Goal: Information Seeking & Learning: Learn about a topic

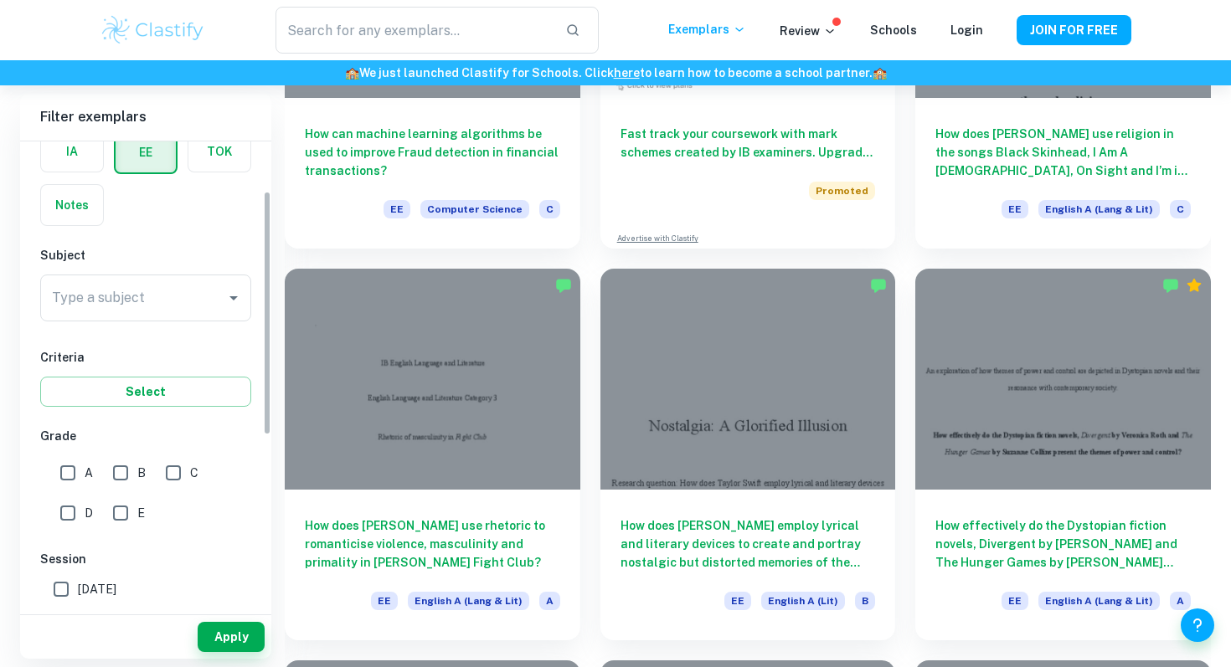
scroll to position [94, 0]
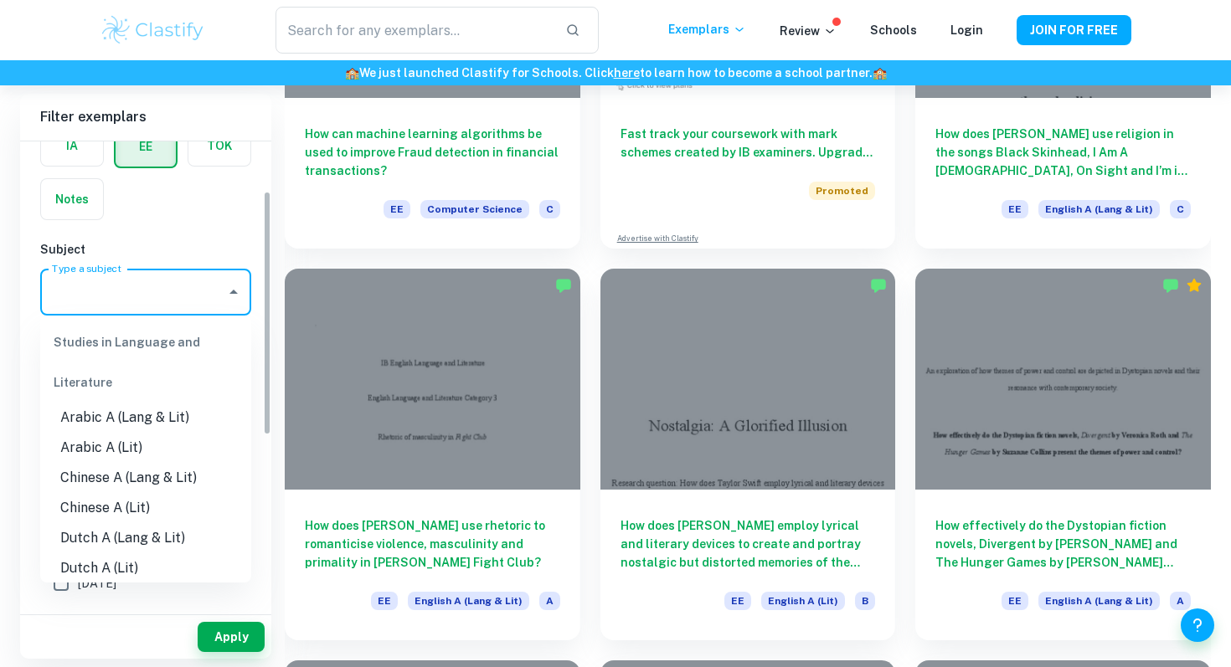
click at [127, 284] on input "Type a subject" at bounding box center [133, 292] width 171 height 32
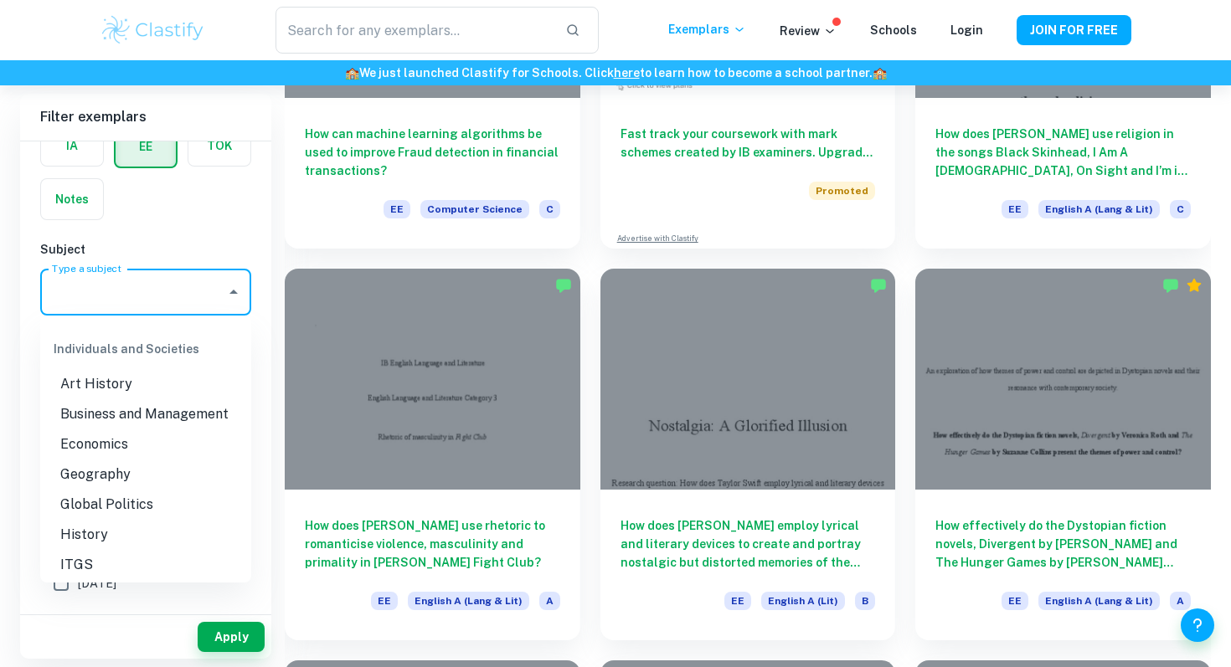
scroll to position [1482, 0]
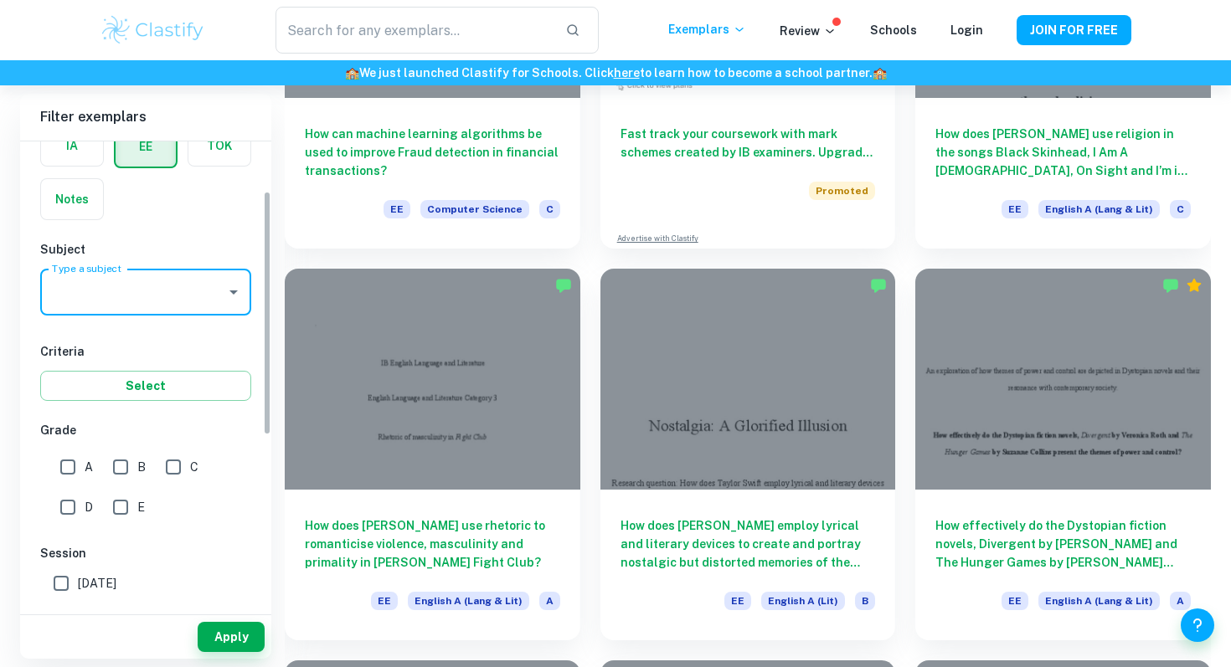
click at [132, 292] on input "Type a subject" at bounding box center [133, 292] width 171 height 32
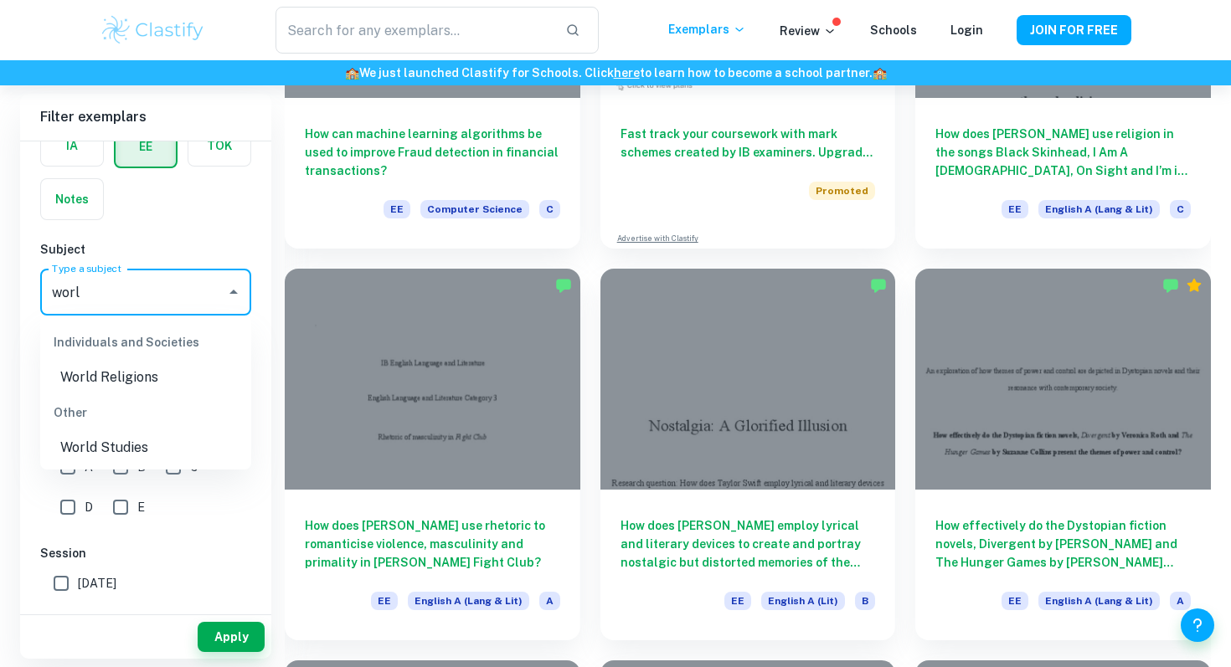
click at [150, 463] on ul "Individuals and Societies World Religions Other World Studies" at bounding box center [145, 393] width 211 height 154
click at [148, 455] on li "World Studies" at bounding box center [145, 448] width 211 height 30
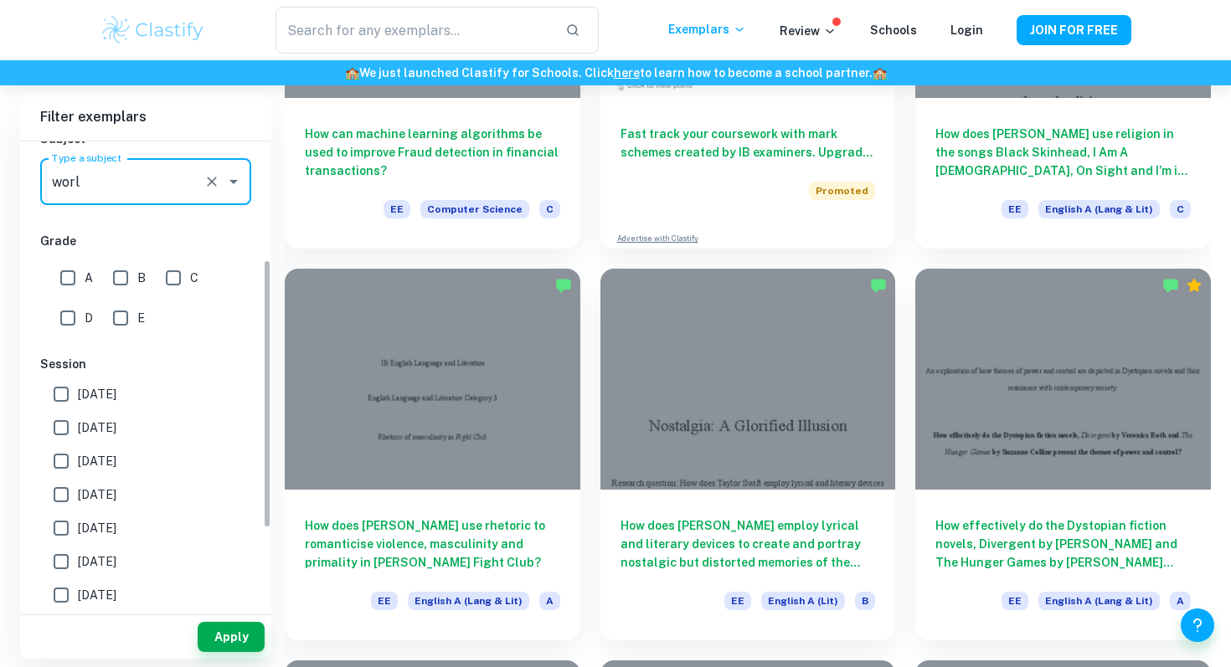
scroll to position [295, 0]
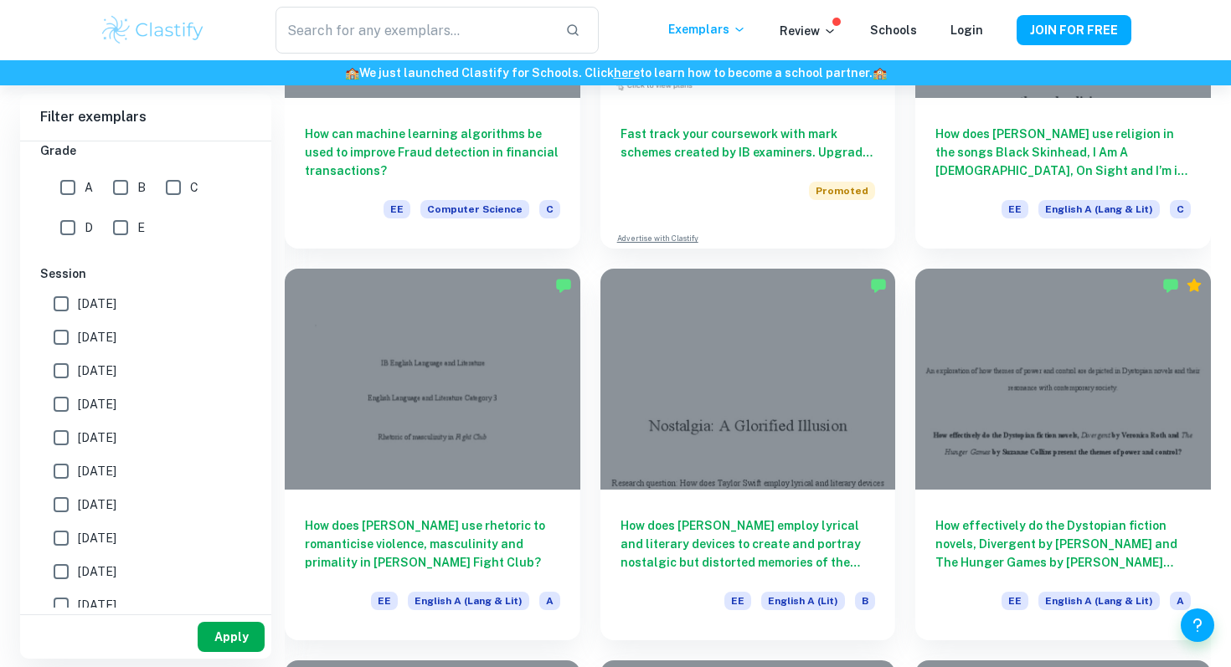
type input "World Studies"
click at [230, 633] on button "Apply" at bounding box center [231, 637] width 67 height 30
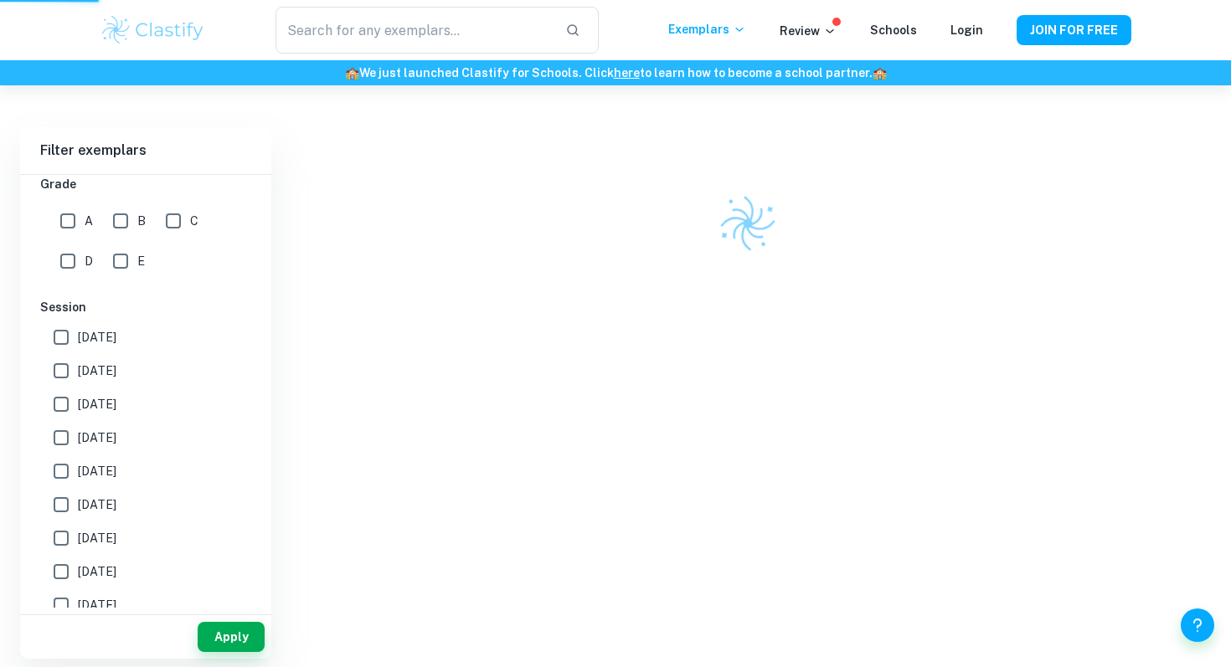
scroll to position [85, 0]
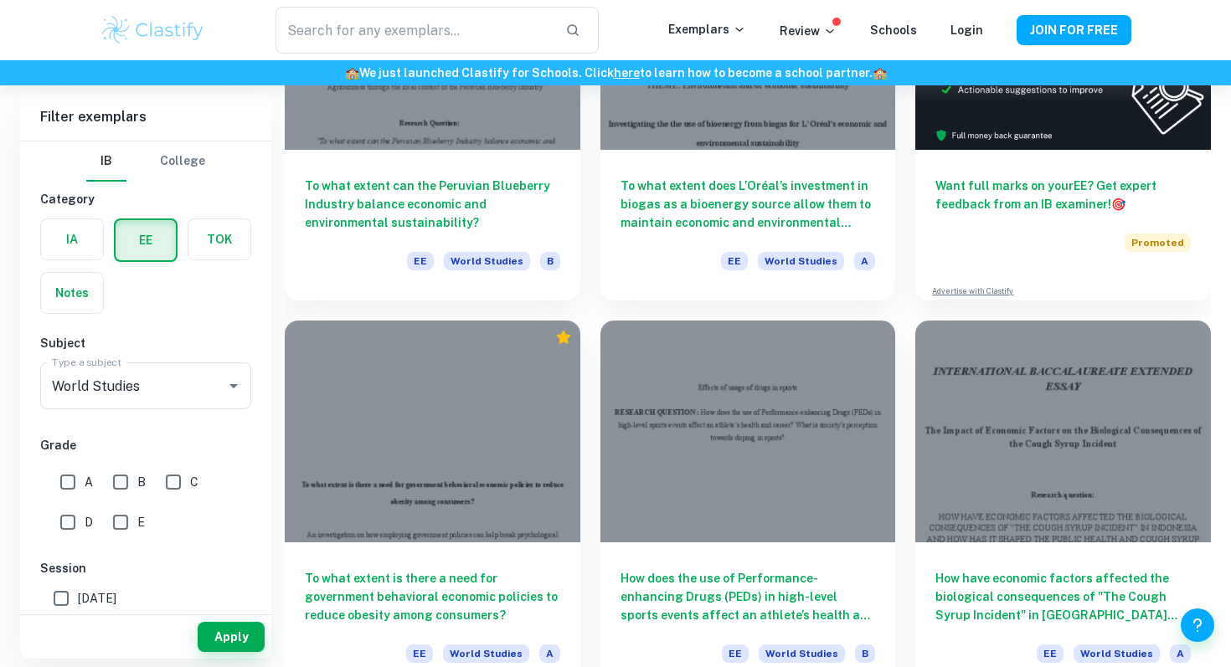
scroll to position [382, 0]
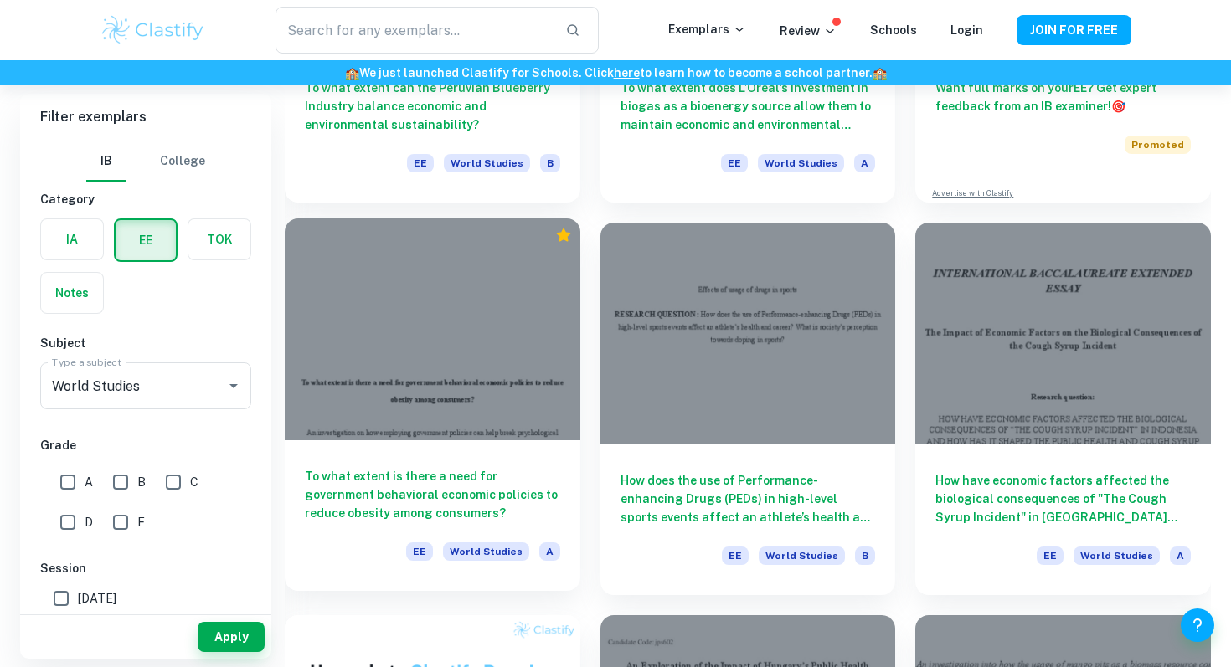
click at [534, 365] on div at bounding box center [433, 329] width 296 height 221
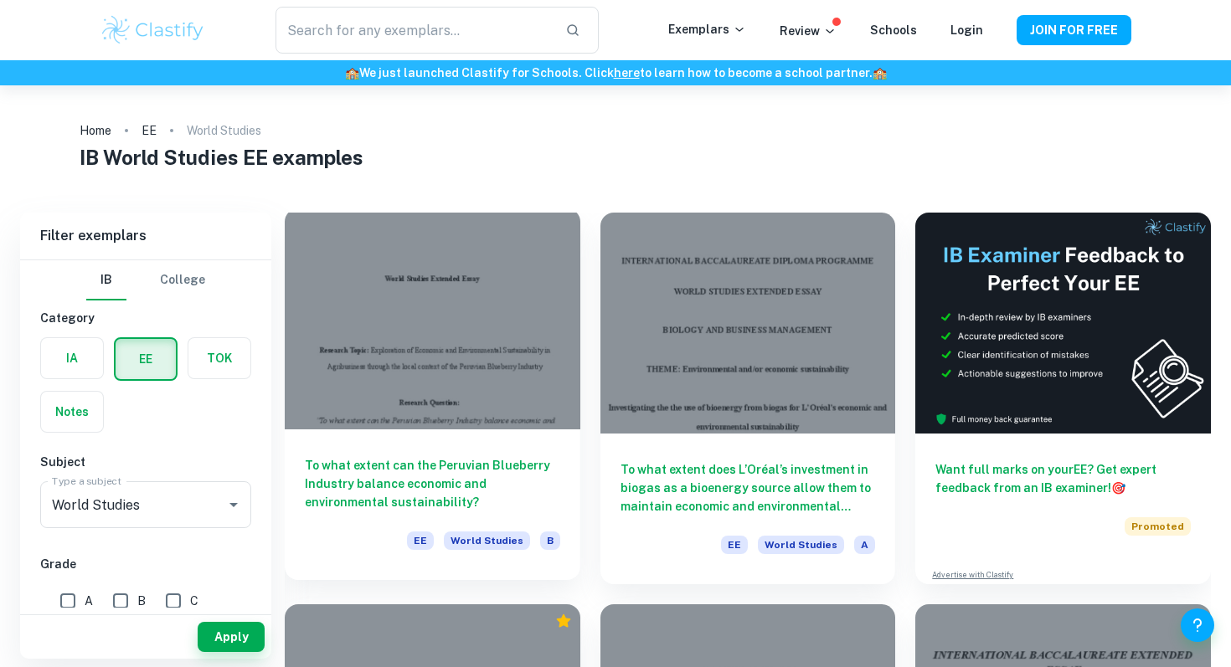
click at [515, 475] on h6 "To what extent can the Peruvian Blueberry Industry balance economic and environ…" at bounding box center [432, 483] width 255 height 55
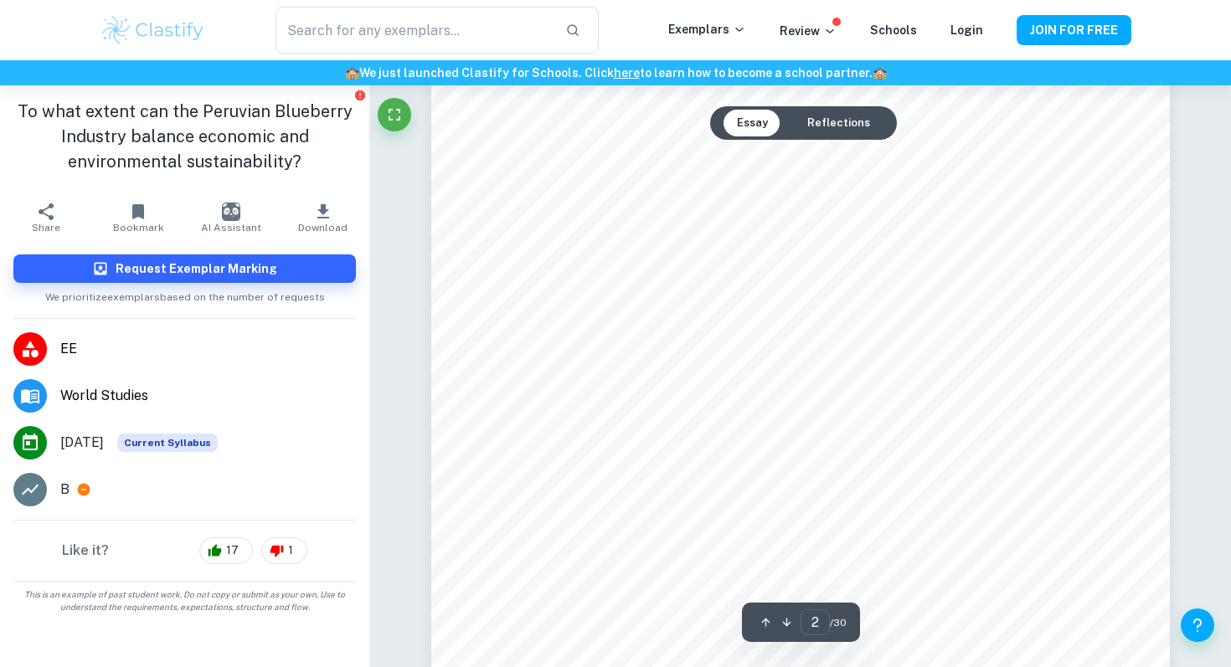
scroll to position [1229, 0]
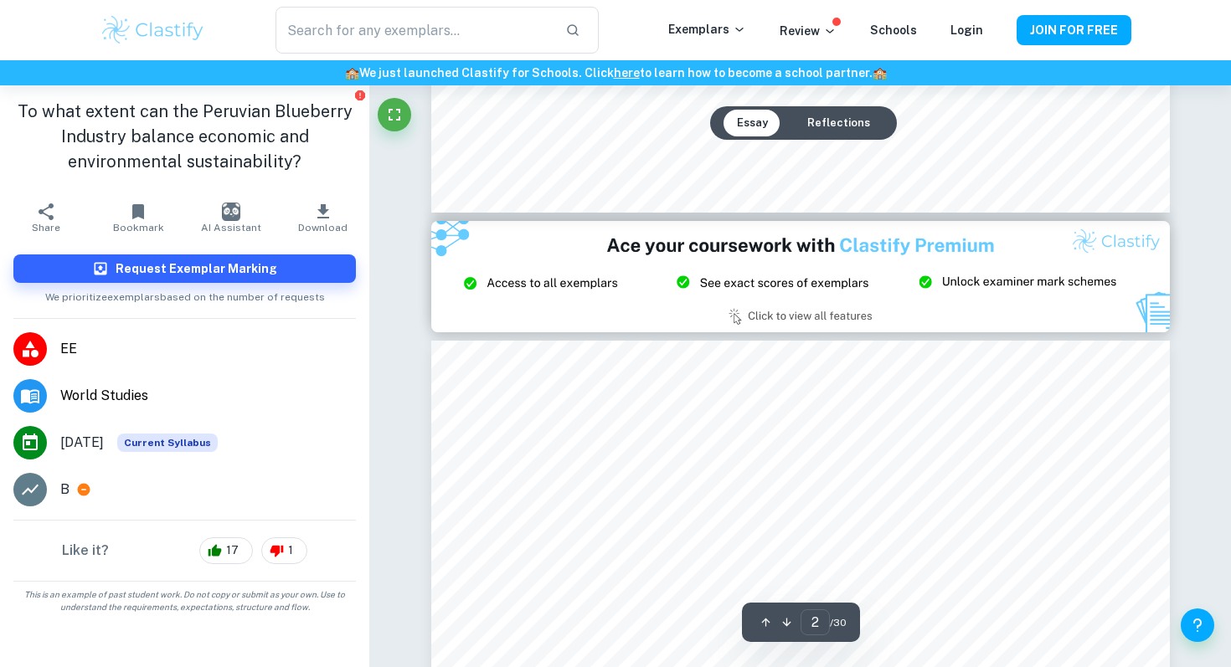
type input "3"
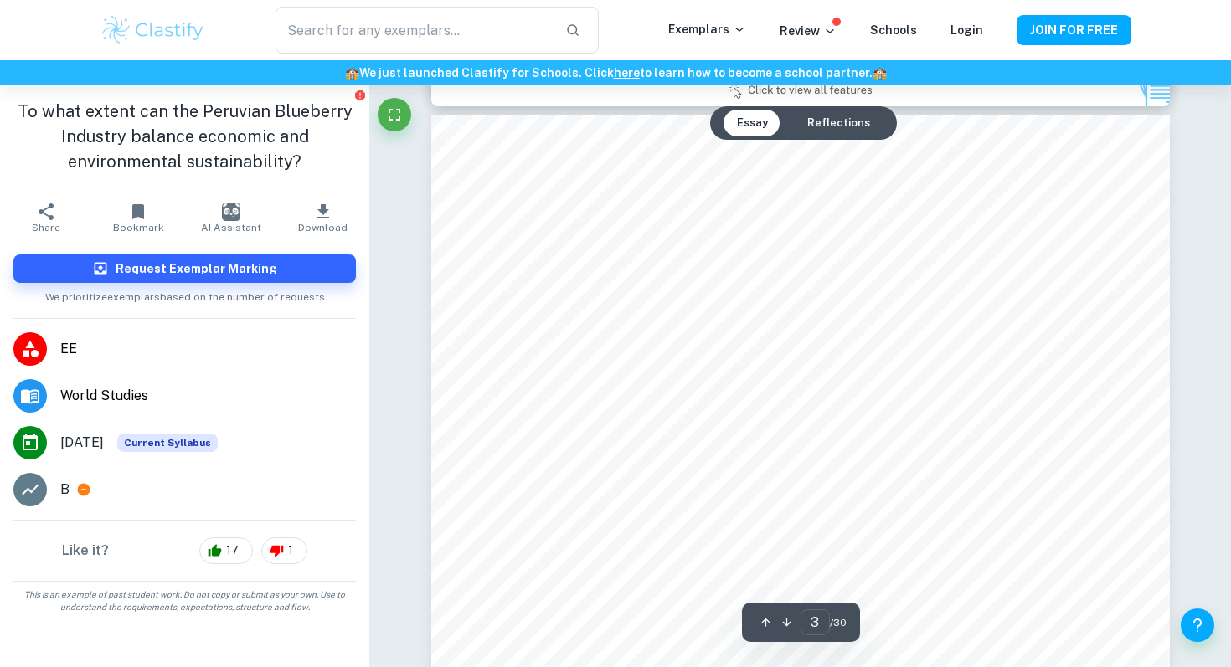
scroll to position [2250, 0]
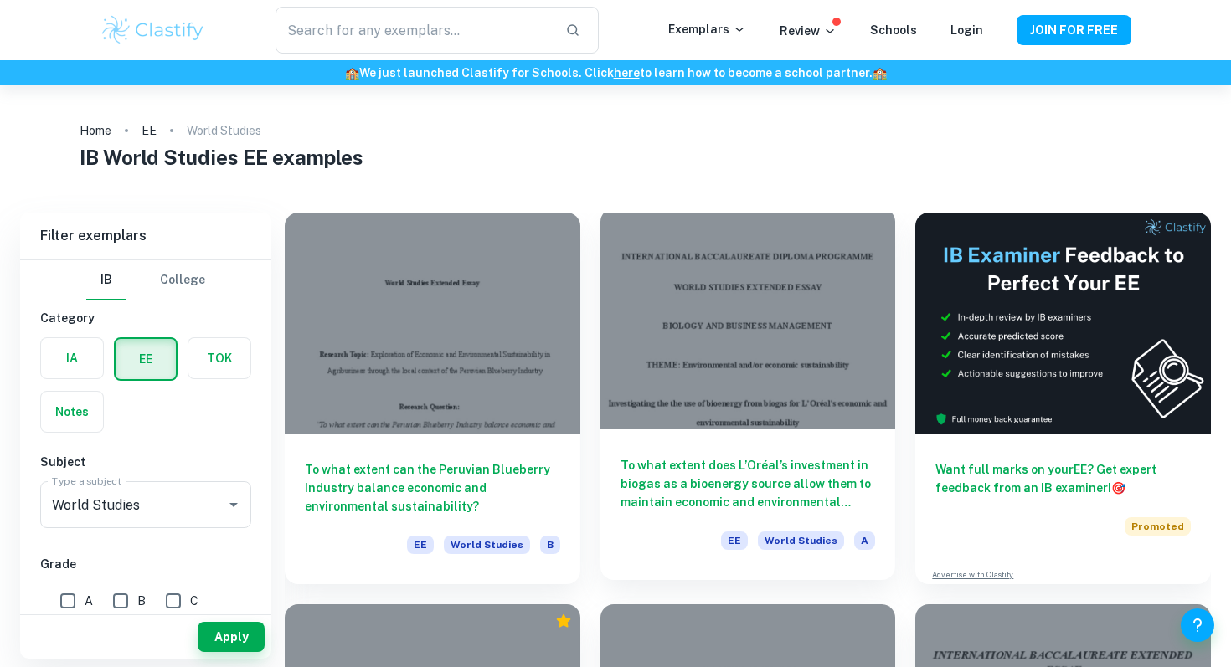
click at [730, 465] on h6 "To what extent does L’Oréal’s investment in biogas as a bioenergy source allow …" at bounding box center [747, 483] width 255 height 55
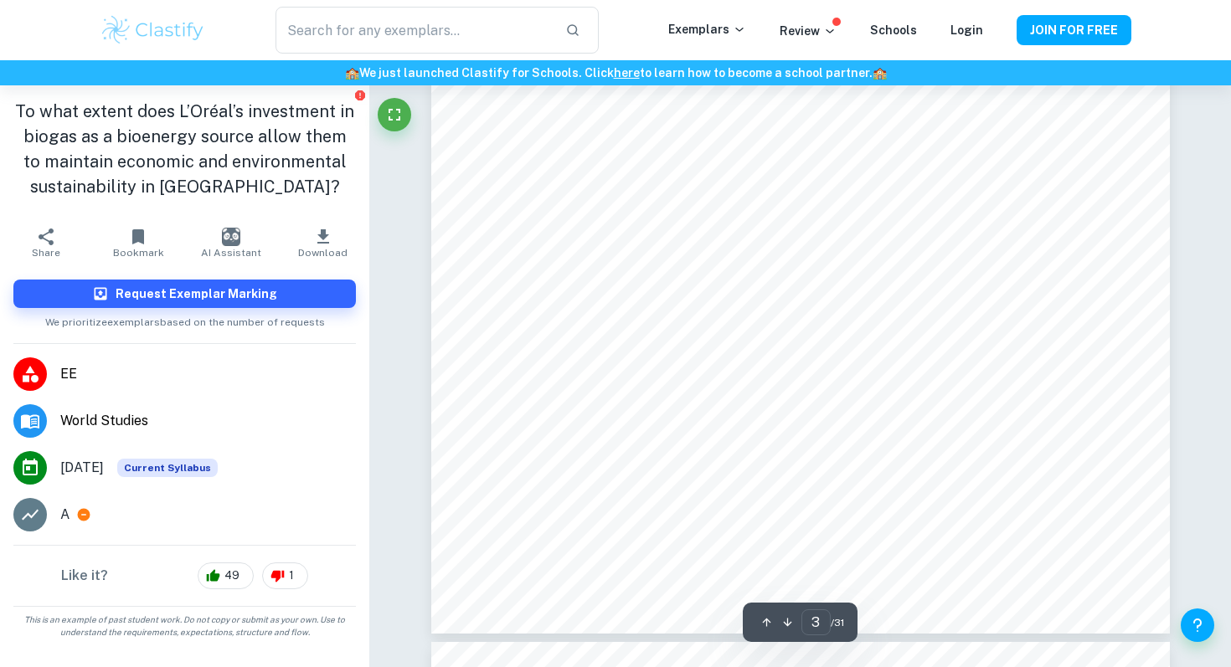
scroll to position [3075, 0]
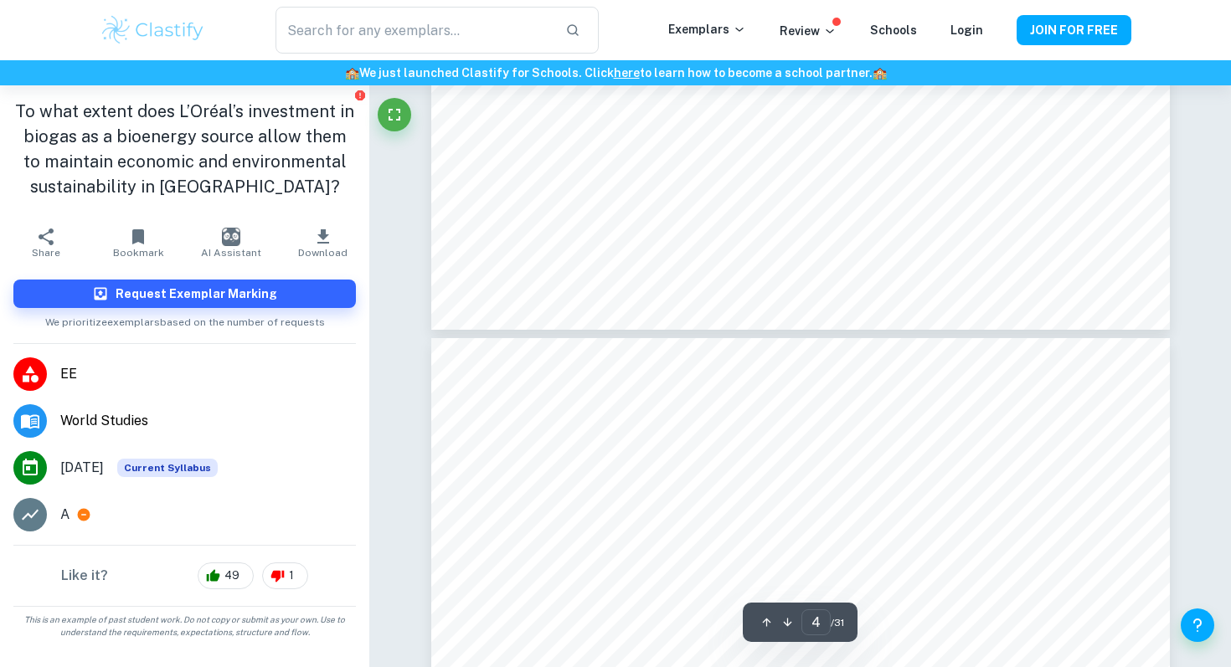
type input "3"
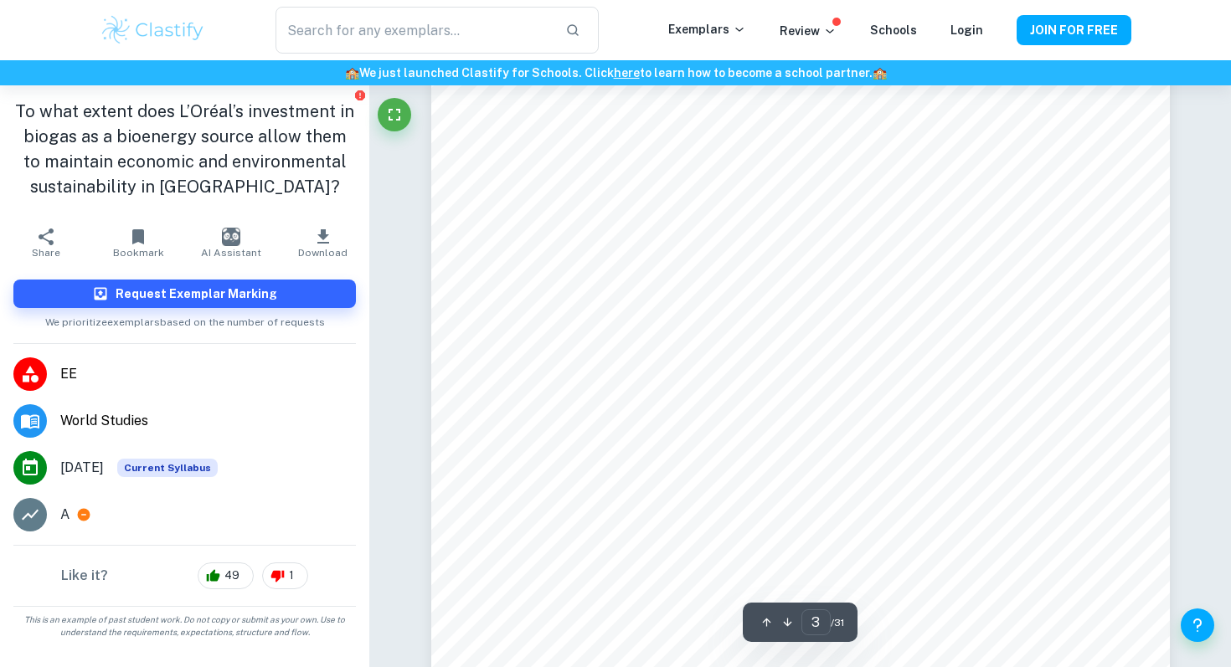
scroll to position [2559, 0]
